Goal: Information Seeking & Learning: Check status

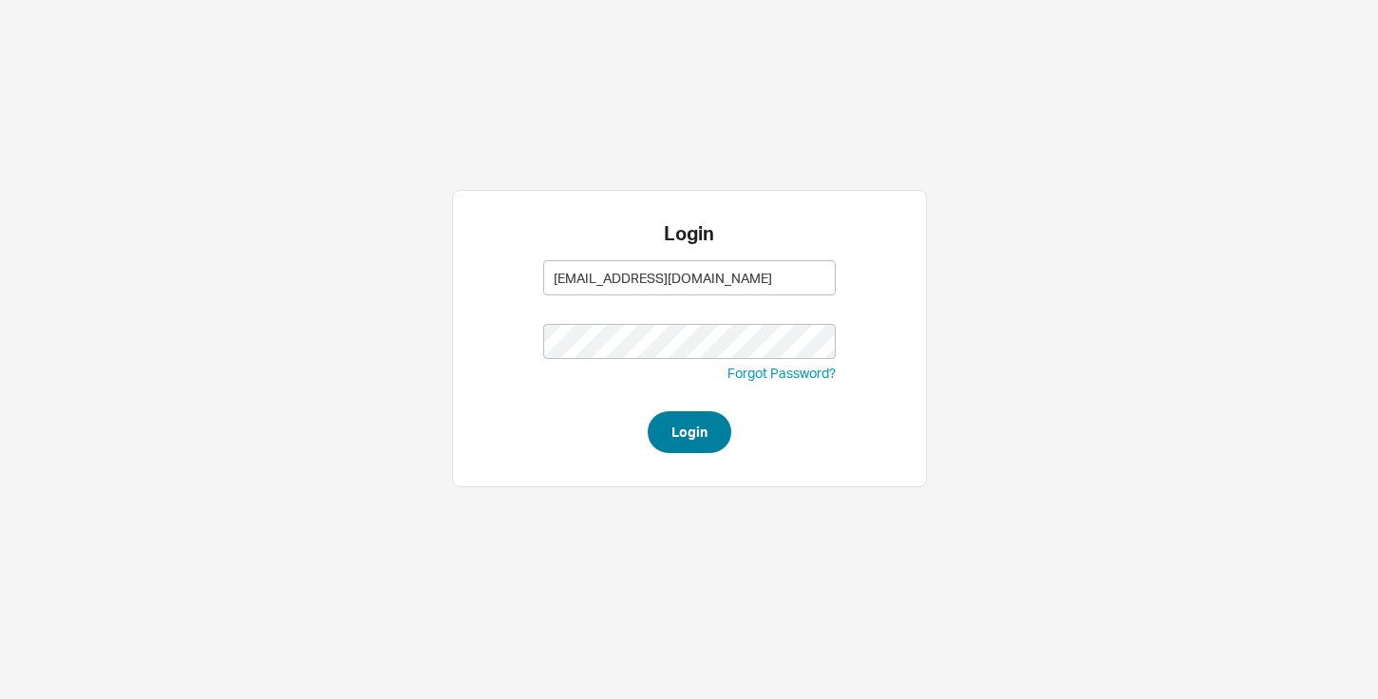
type input "[EMAIL_ADDRESS][DOMAIN_NAME]"
click at [686, 435] on button "Login" at bounding box center [690, 432] width 84 height 42
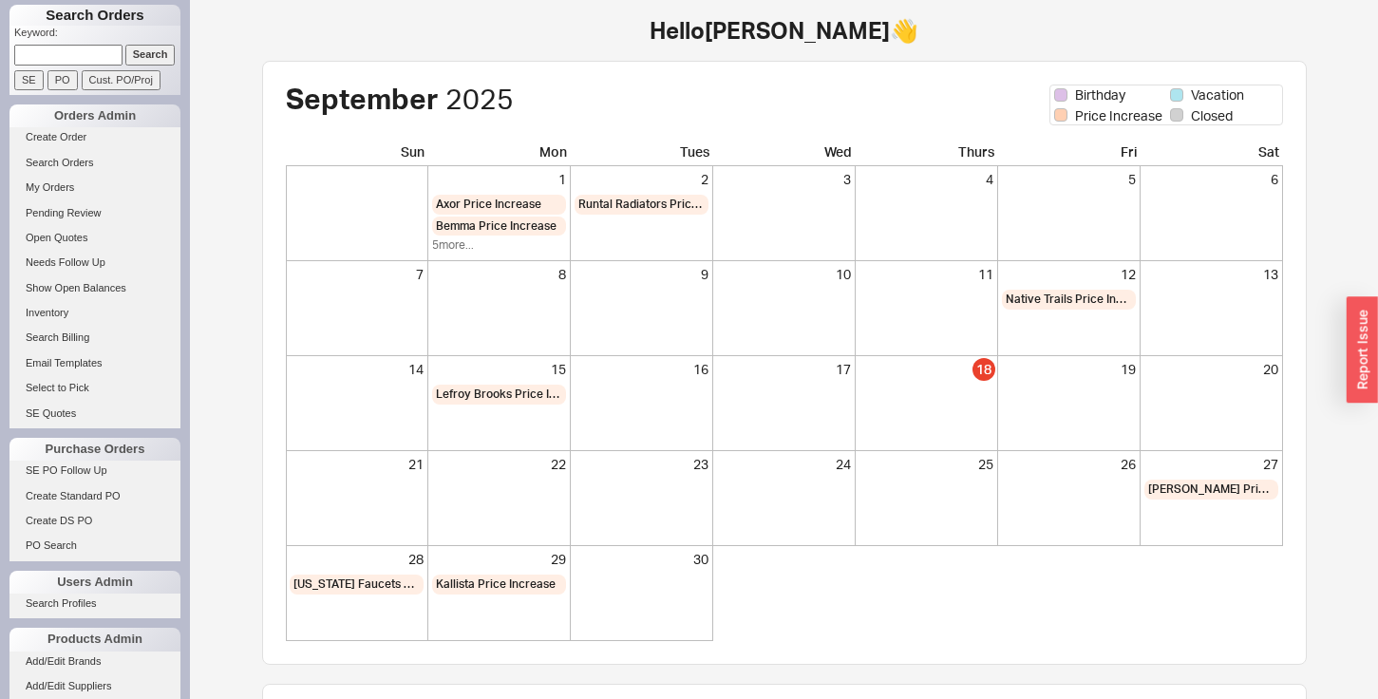
scroll to position [158, 0]
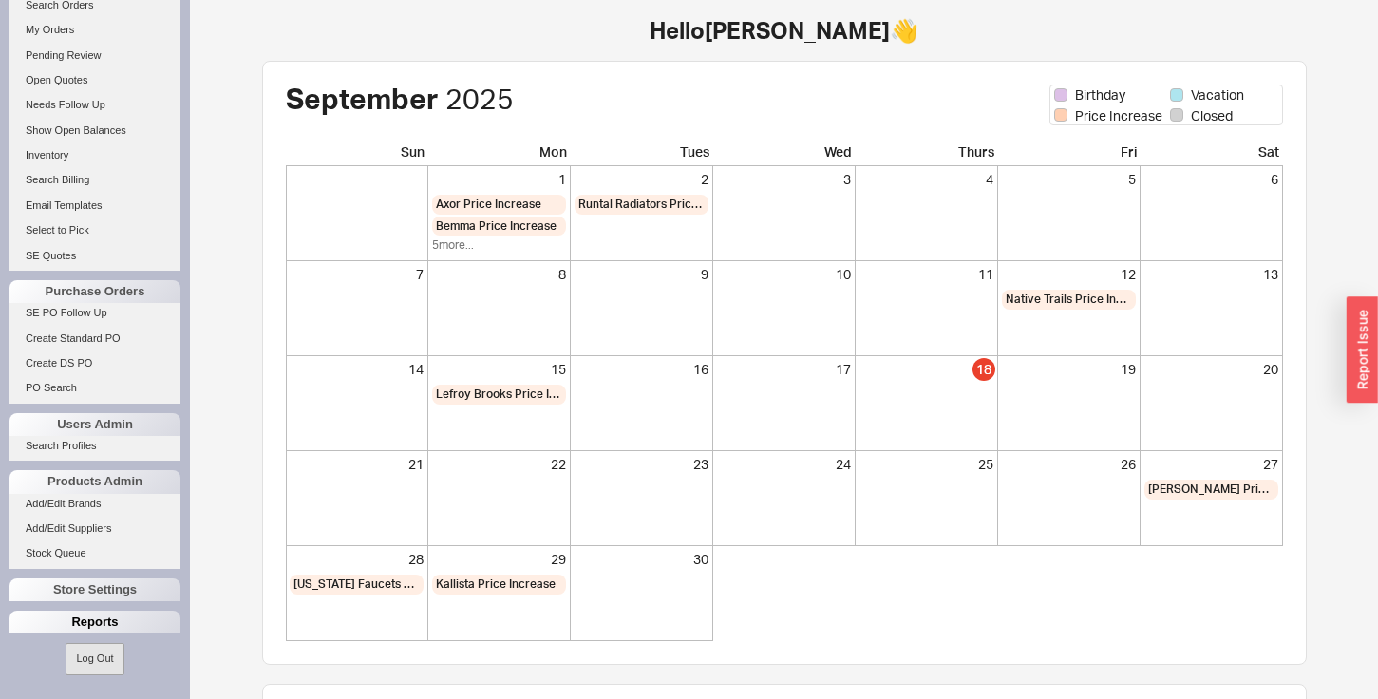
click at [67, 622] on div "Reports" at bounding box center [94, 622] width 171 height 23
click at [66, 667] on link "Total Sales Reports" at bounding box center [94, 669] width 171 height 20
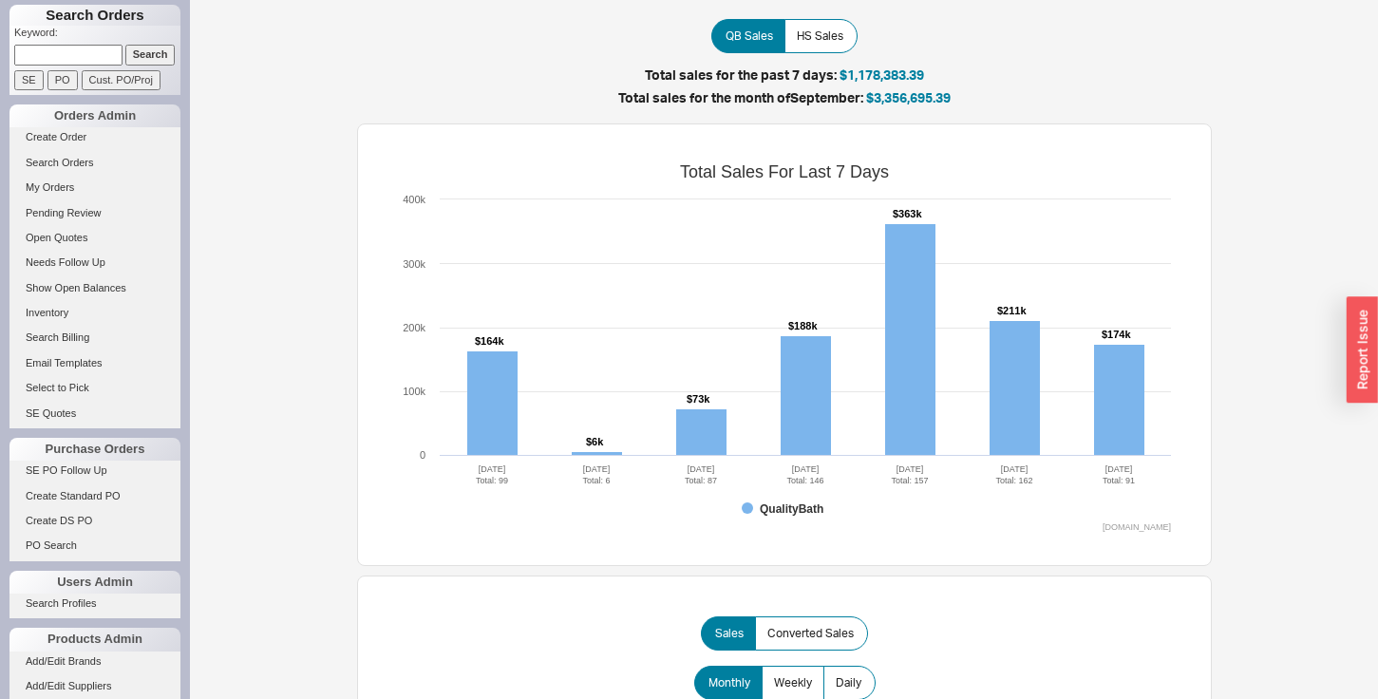
scroll to position [158, 0]
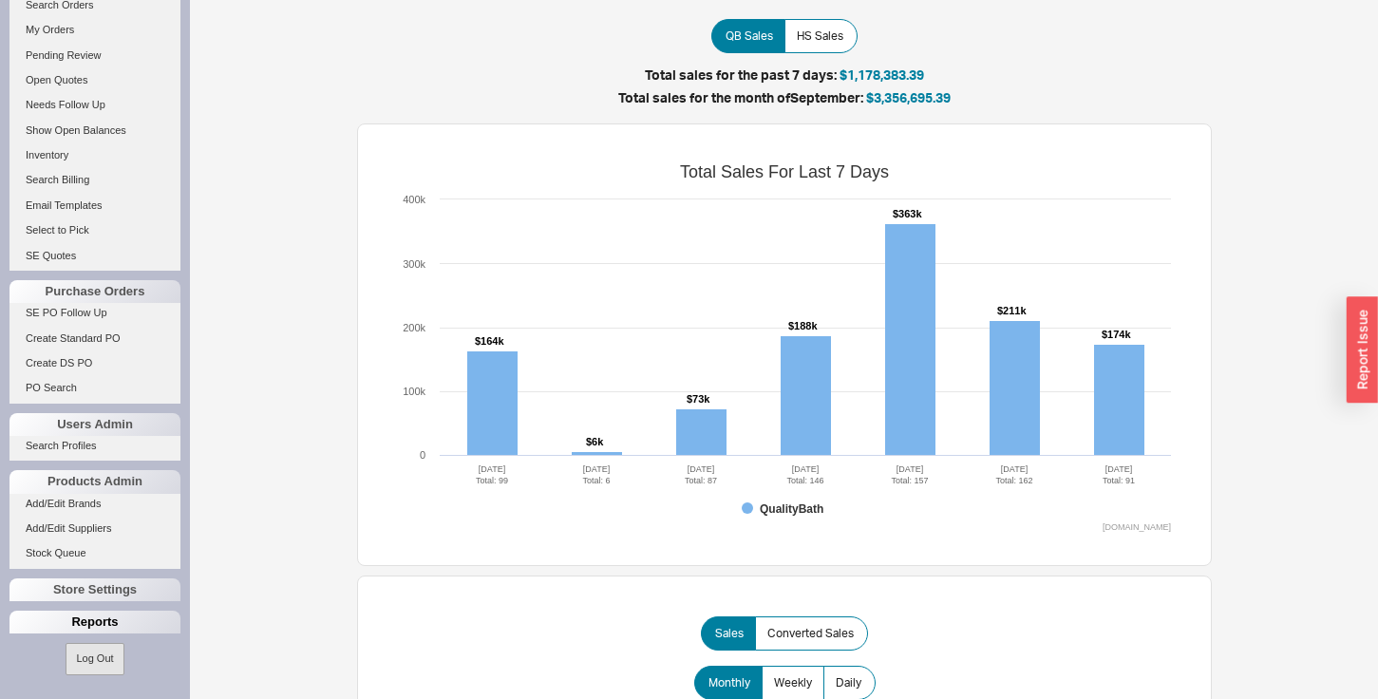
click at [55, 623] on div "Reports" at bounding box center [94, 622] width 171 height 23
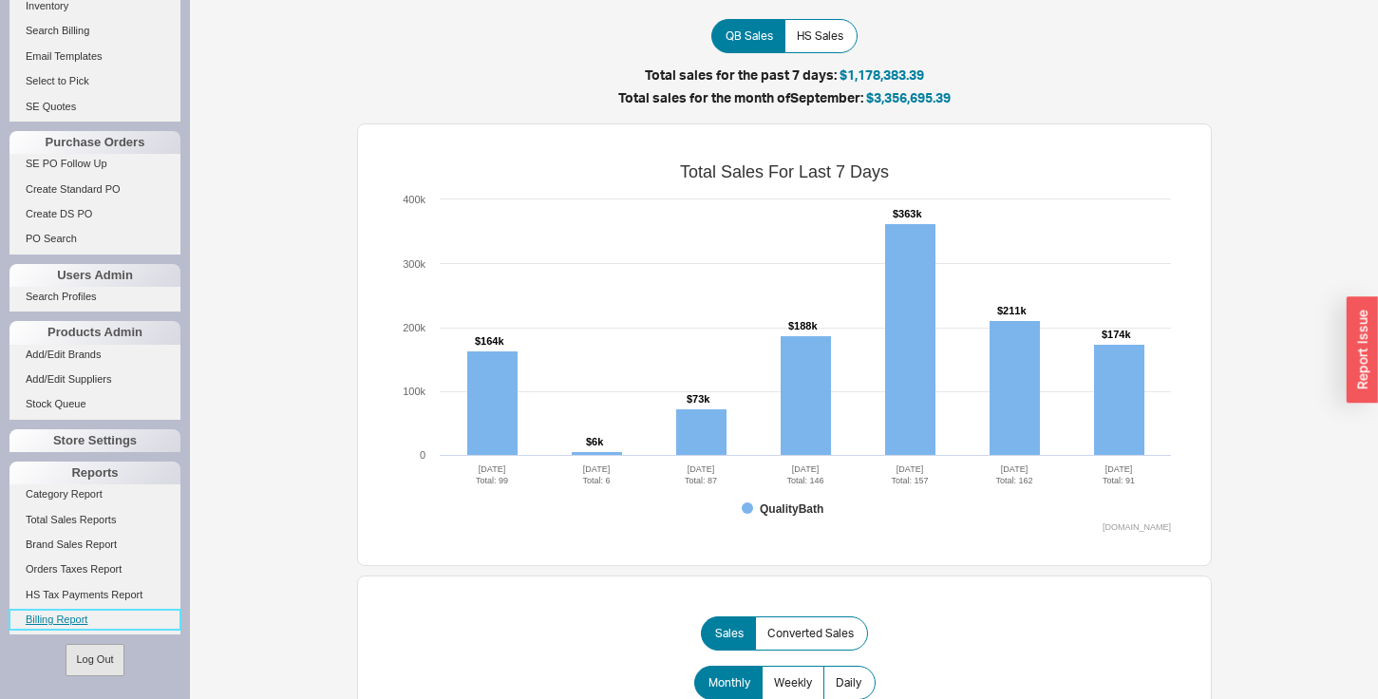
click at [52, 620] on link "Billing Report" at bounding box center [94, 620] width 171 height 20
